Goal: Task Accomplishment & Management: Manage account settings

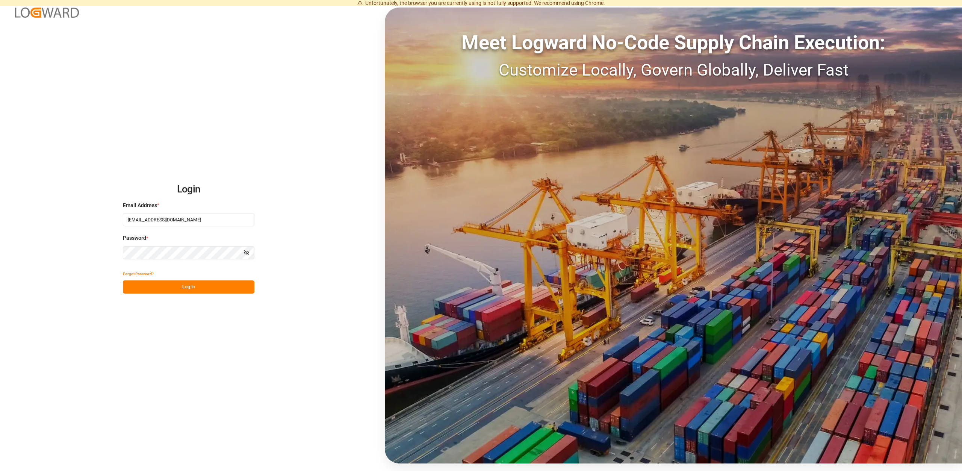
click at [195, 284] on button "Log In" at bounding box center [189, 286] width 132 height 13
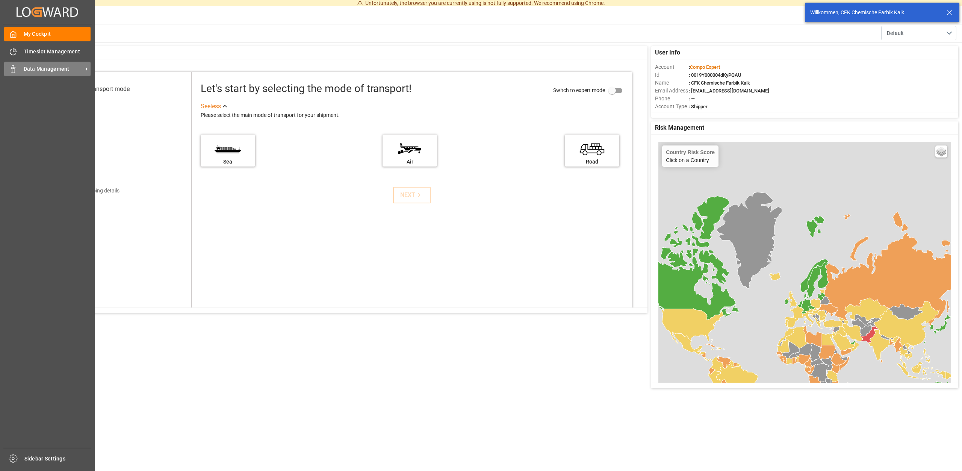
click at [54, 67] on span "Data Management" at bounding box center [53, 69] width 59 height 8
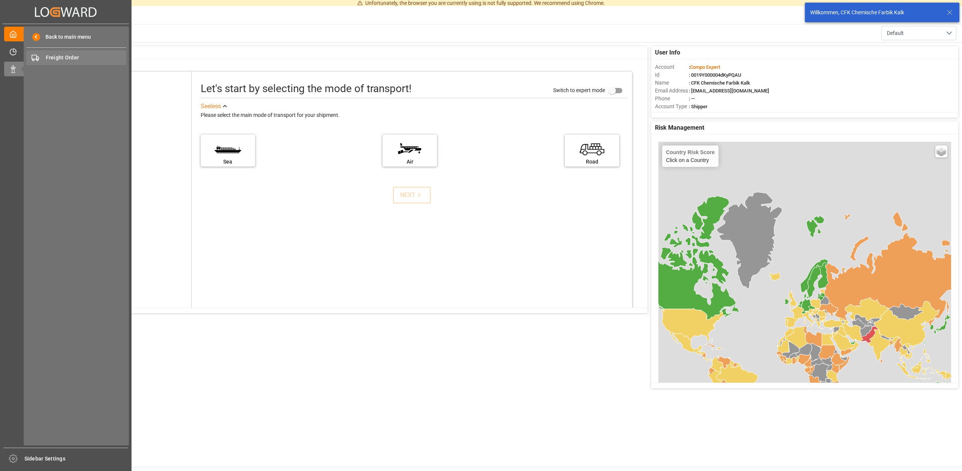
click at [56, 59] on span "Freight Order" at bounding box center [86, 58] width 81 height 8
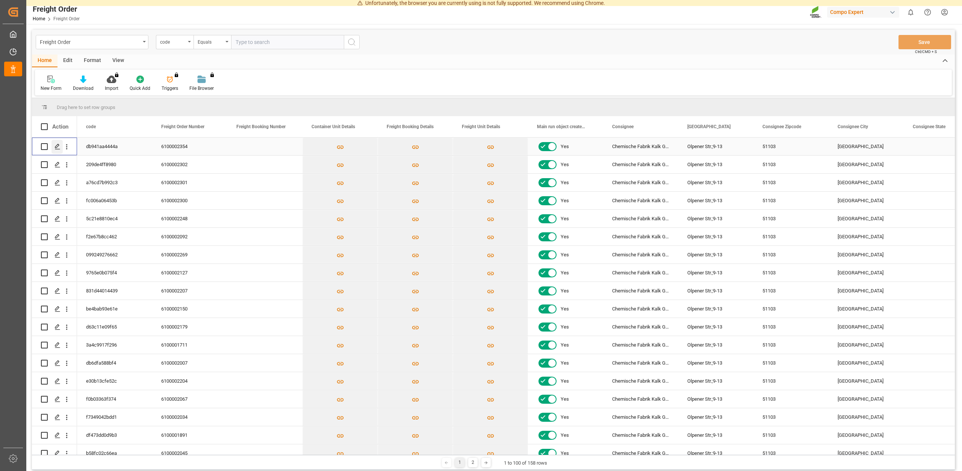
click at [57, 145] on icon "Press SPACE to select this row." at bounding box center [57, 147] width 6 height 6
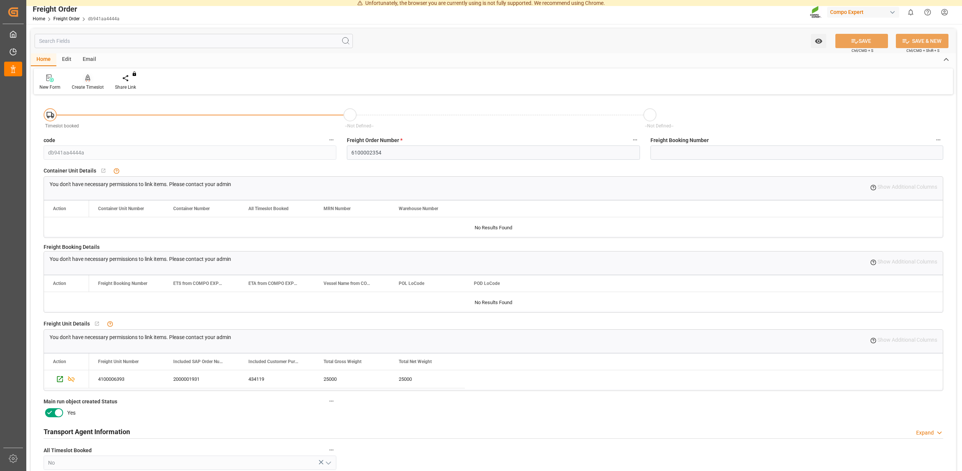
click at [93, 87] on div "Create Timeslot" at bounding box center [88, 87] width 32 height 7
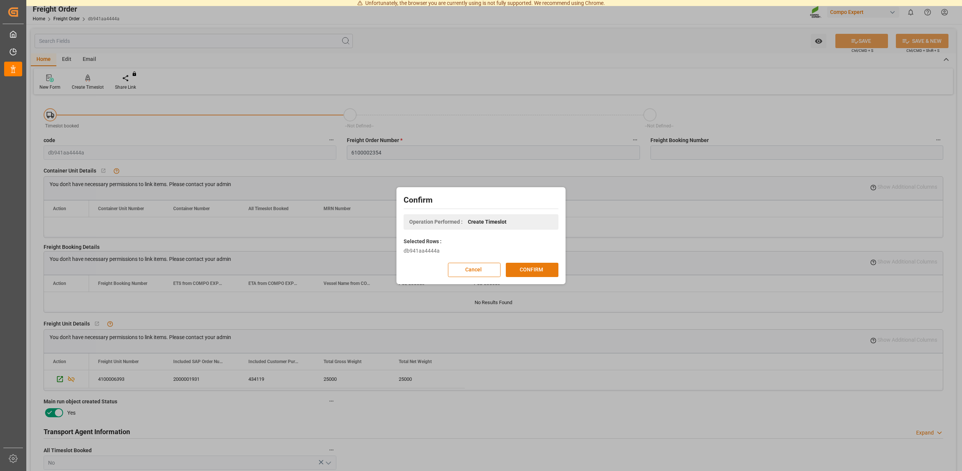
click at [520, 267] on button "CONFIRM" at bounding box center [532, 270] width 53 height 14
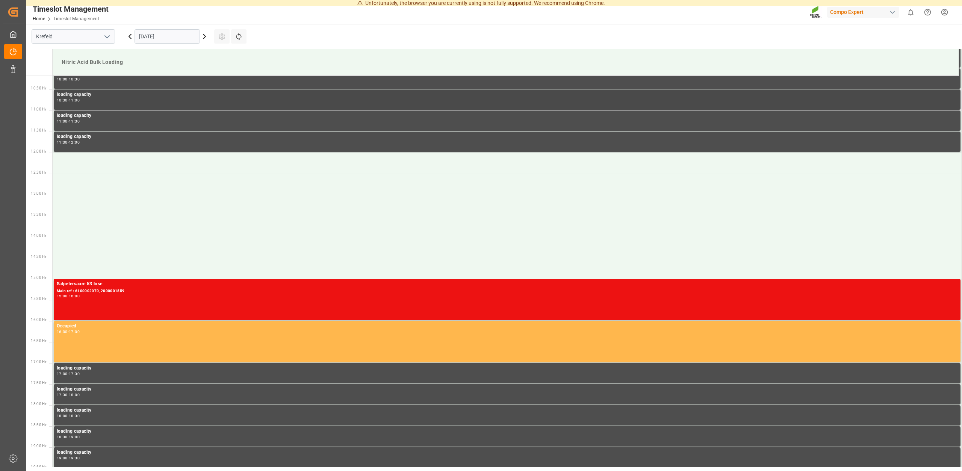
scroll to position [428, 0]
click at [172, 37] on input "[DATE]" at bounding box center [167, 36] width 65 height 14
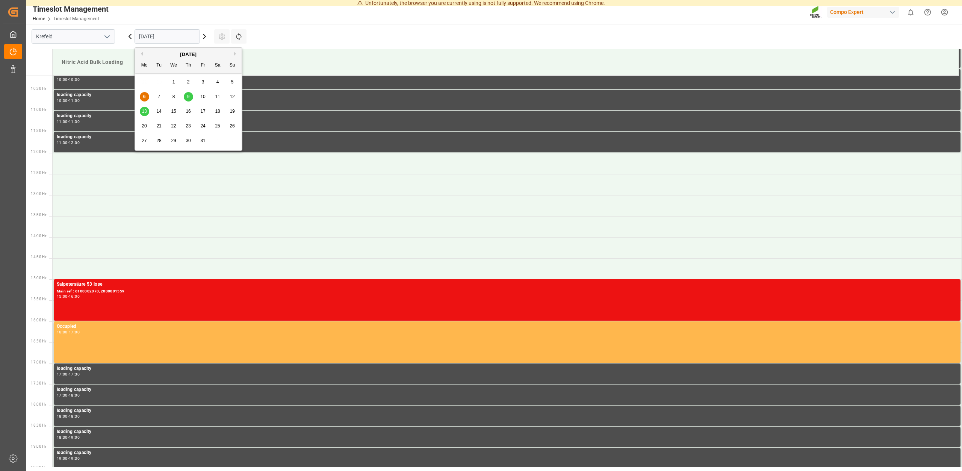
click at [176, 95] on div "8" at bounding box center [173, 96] width 9 height 9
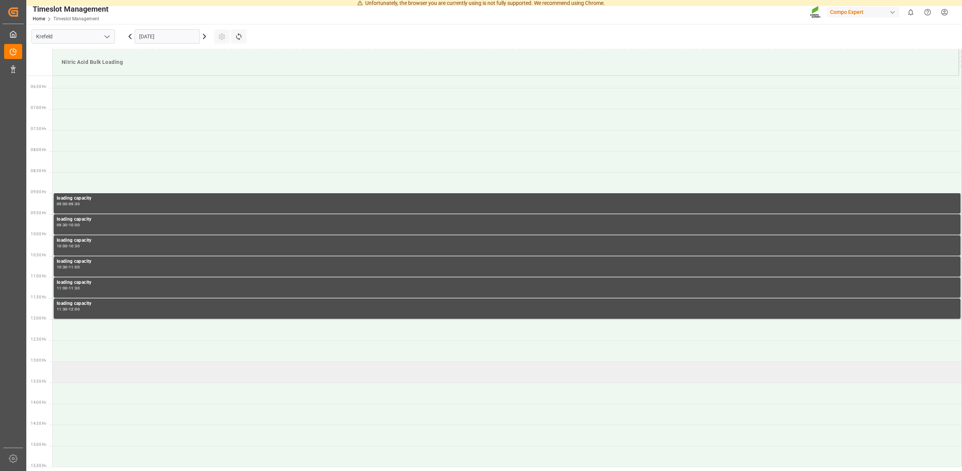
scroll to position [274, 0]
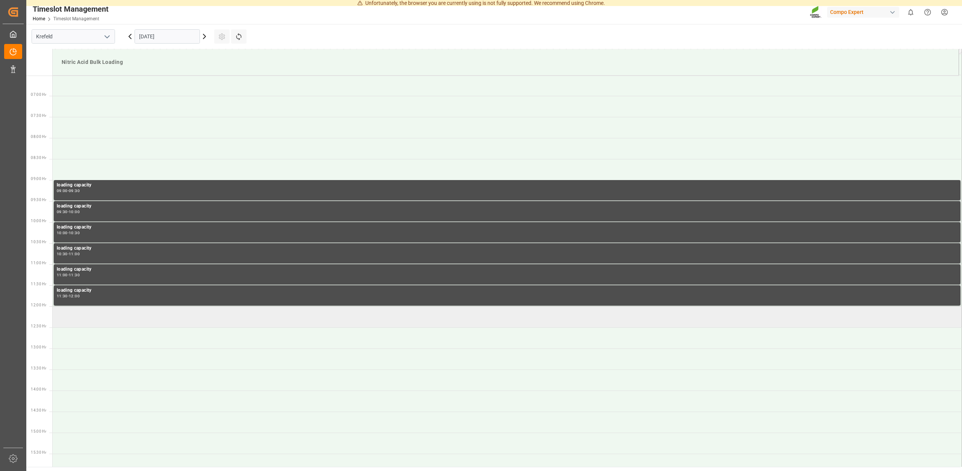
click at [83, 319] on td at bounding box center [507, 316] width 909 height 21
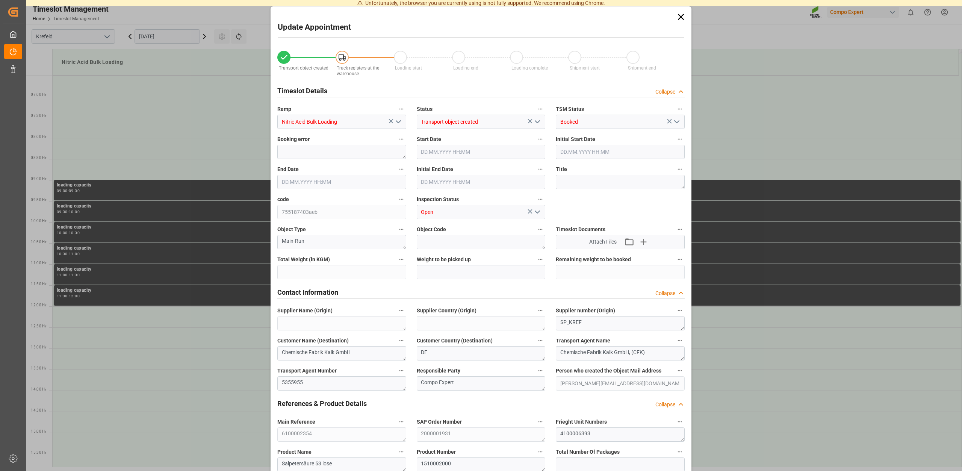
type input "[DATE] 12:00"
type input "[DATE] 12:30"
type input "25000"
type input "0"
type input "[DATE] 09:17"
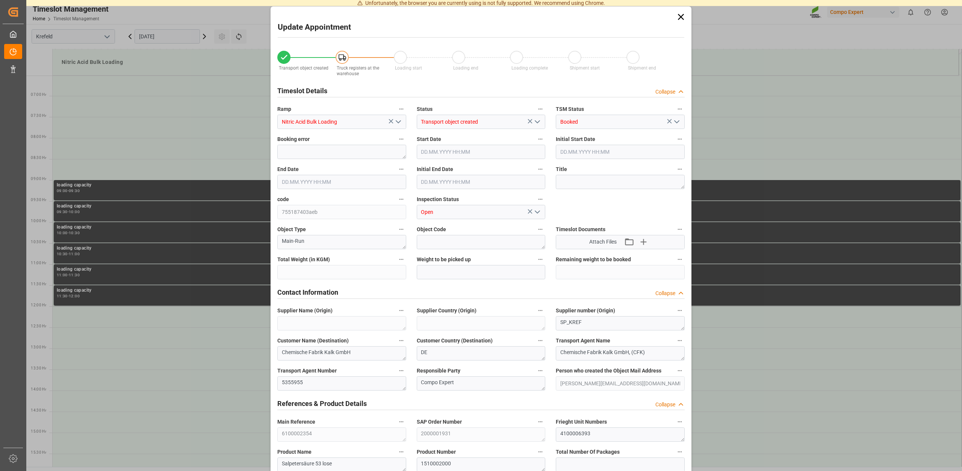
type input "[DATE] 15:15"
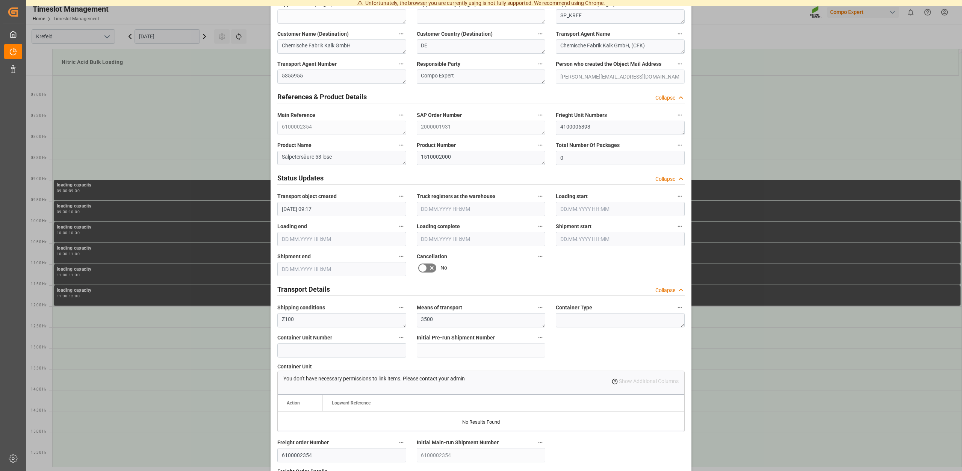
scroll to position [570, 0]
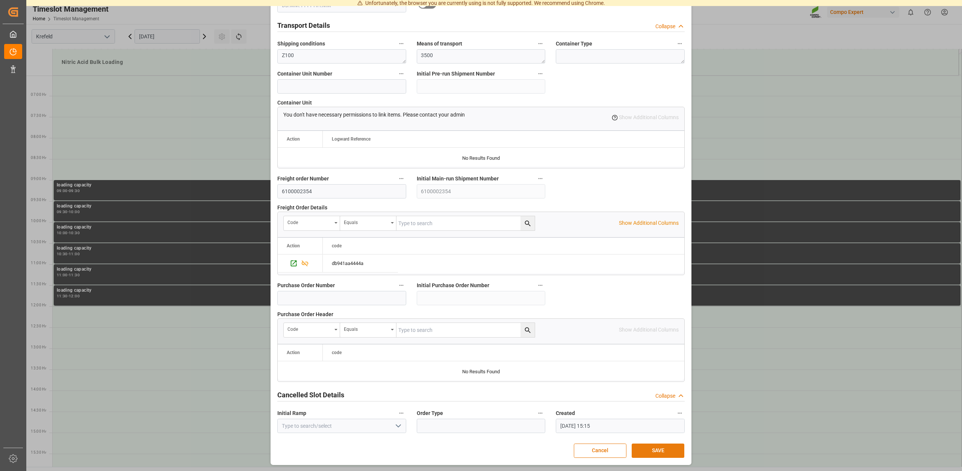
click at [651, 446] on button "SAVE" at bounding box center [658, 450] width 53 height 14
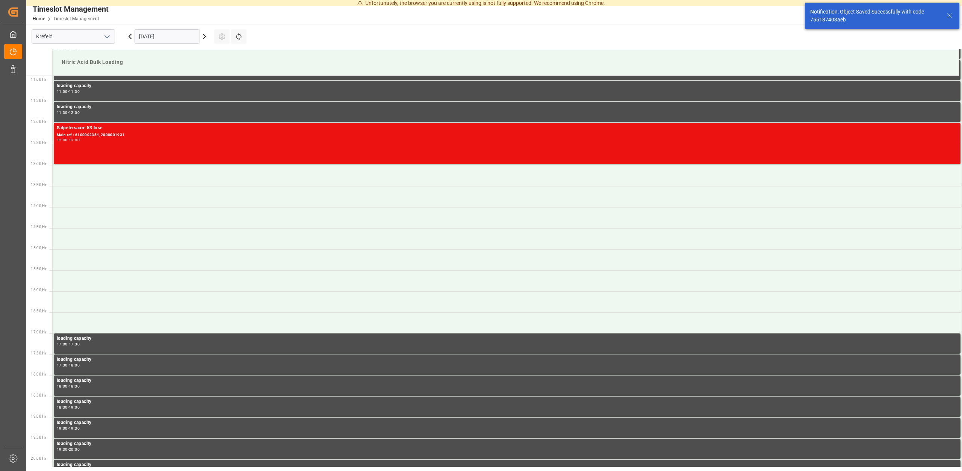
scroll to position [458, 0]
